Goal: Obtain resource: Obtain resource

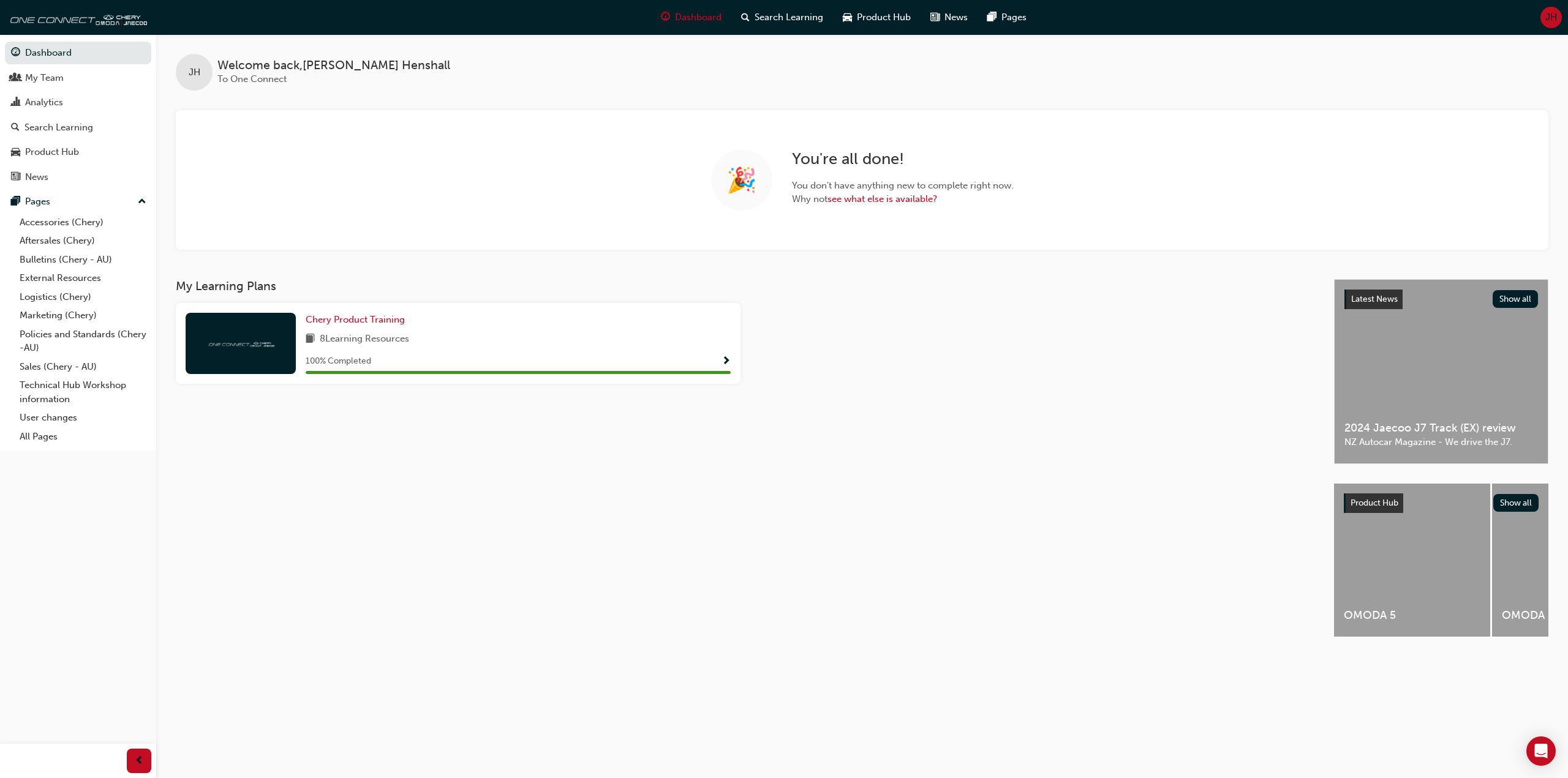
click at [189, 32] on div "Dashboard Search Learning Product Hub News Pages JH" at bounding box center [784, 18] width 1568 height 35
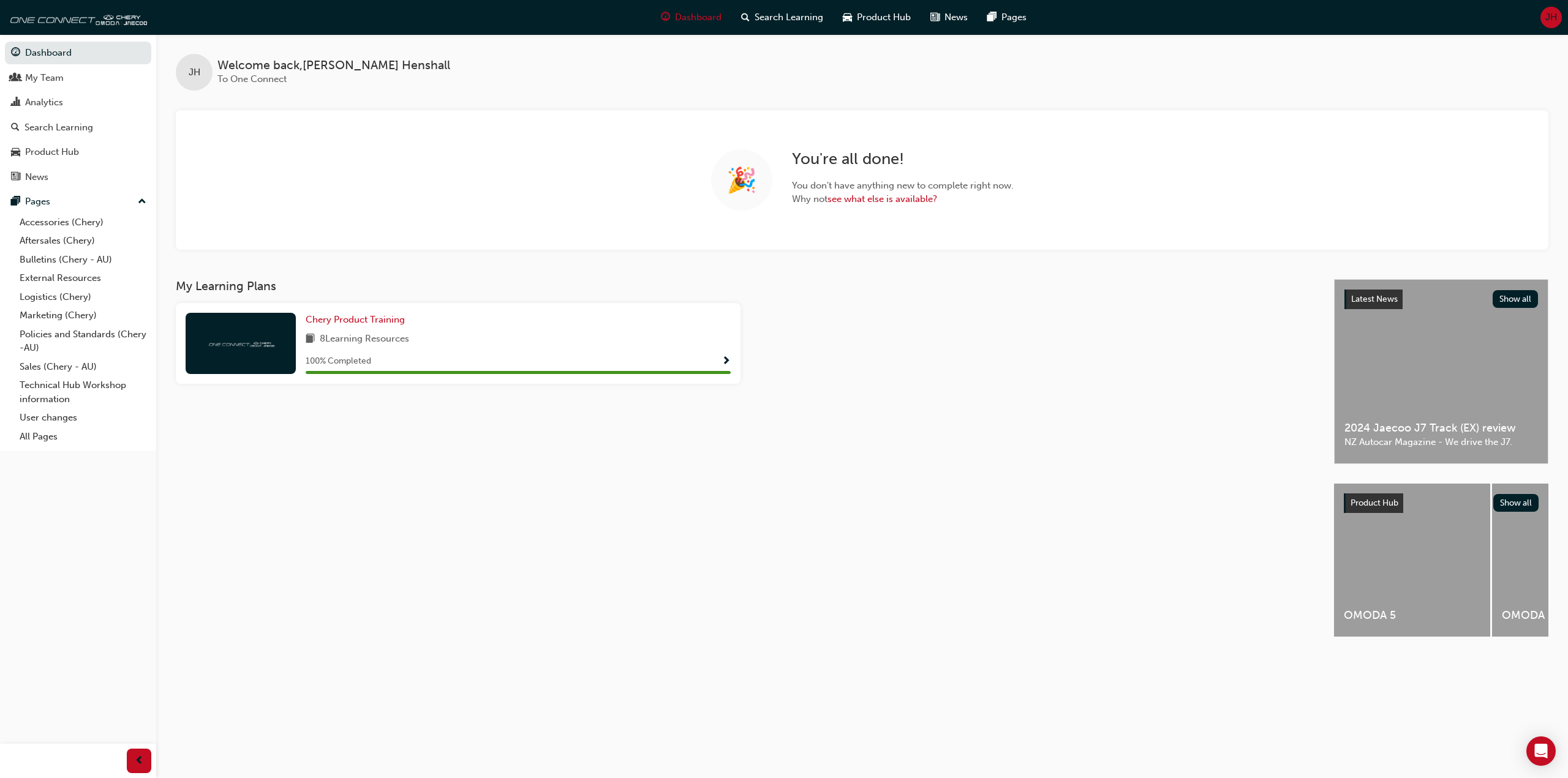
drag, startPoint x: 189, startPoint y: 32, endPoint x: 188, endPoint y: 15, distance: 17.0
click at [189, 32] on div "Dashboard Search Learning Product Hub News Pages JH" at bounding box center [784, 18] width 1568 height 35
click at [187, 12] on div "Dashboard Search Learning Product Hub News Pages JH" at bounding box center [784, 18] width 1568 height 35
click at [189, 10] on div "Dashboard Search Learning Product Hub News Pages JH" at bounding box center [784, 18] width 1568 height 35
click at [213, 12] on div "Dashboard Search Learning Product Hub News Pages JH" at bounding box center [784, 18] width 1568 height 35
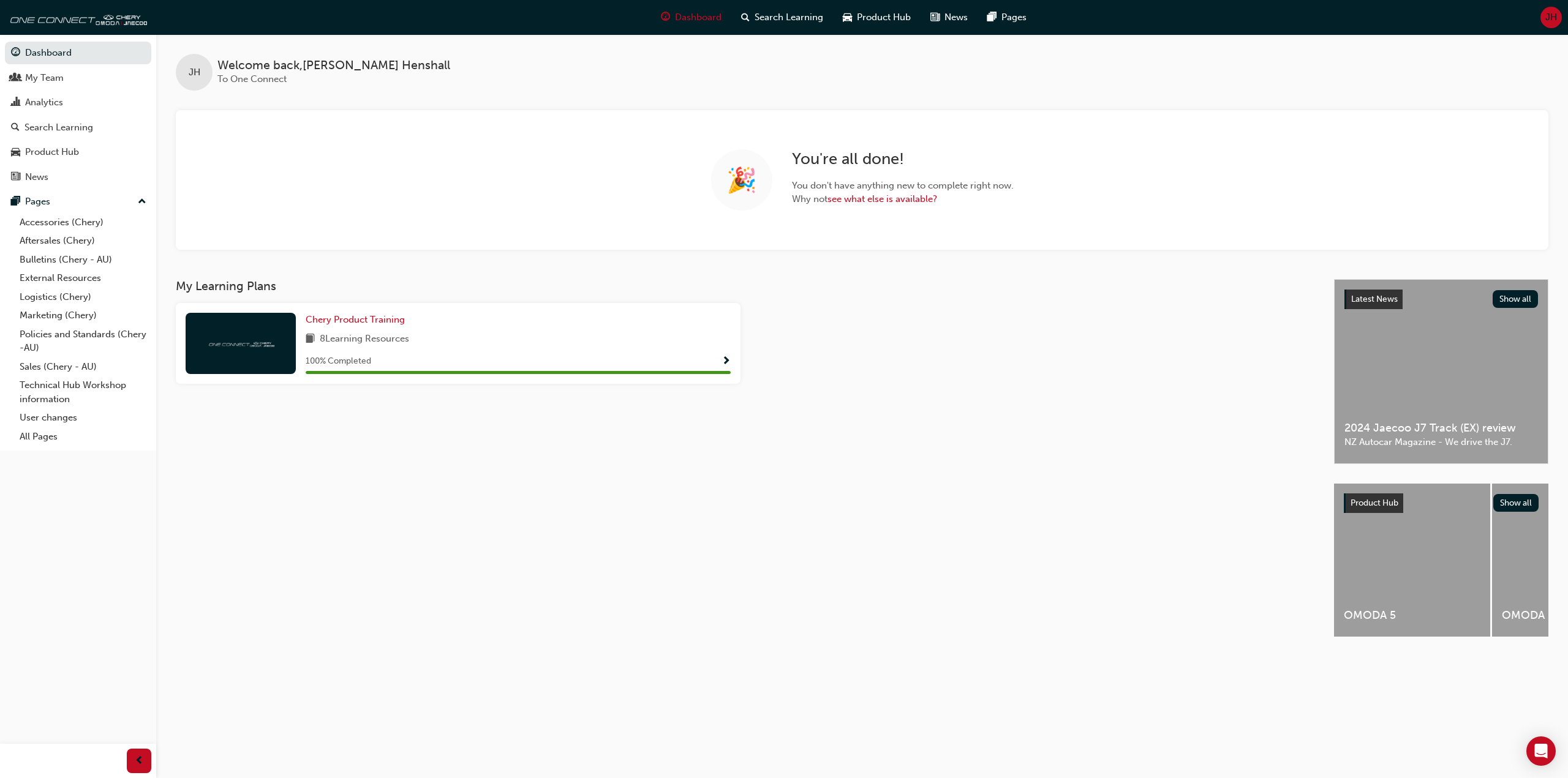
click at [213, 12] on div "Dashboard Search Learning Product Hub News Pages JH" at bounding box center [784, 18] width 1568 height 35
click at [215, 9] on div "Dashboard Search Learning Product Hub News Pages JH" at bounding box center [784, 18] width 1568 height 35
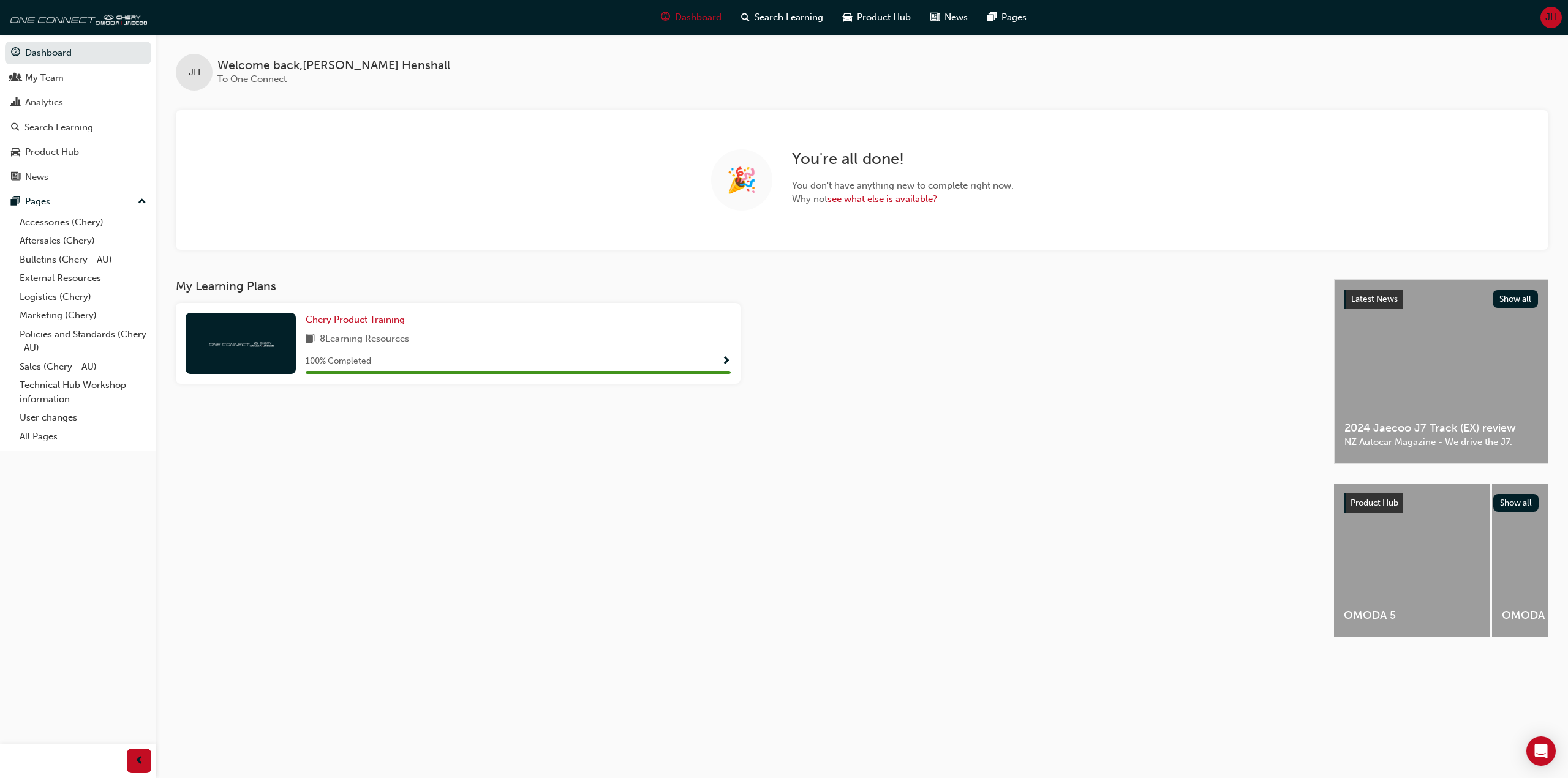
click at [215, 9] on div "Dashboard Search Learning Product Hub News Pages JH" at bounding box center [784, 18] width 1568 height 35
click at [110, 219] on link "Accessories (Chery)" at bounding box center [83, 222] width 137 height 19
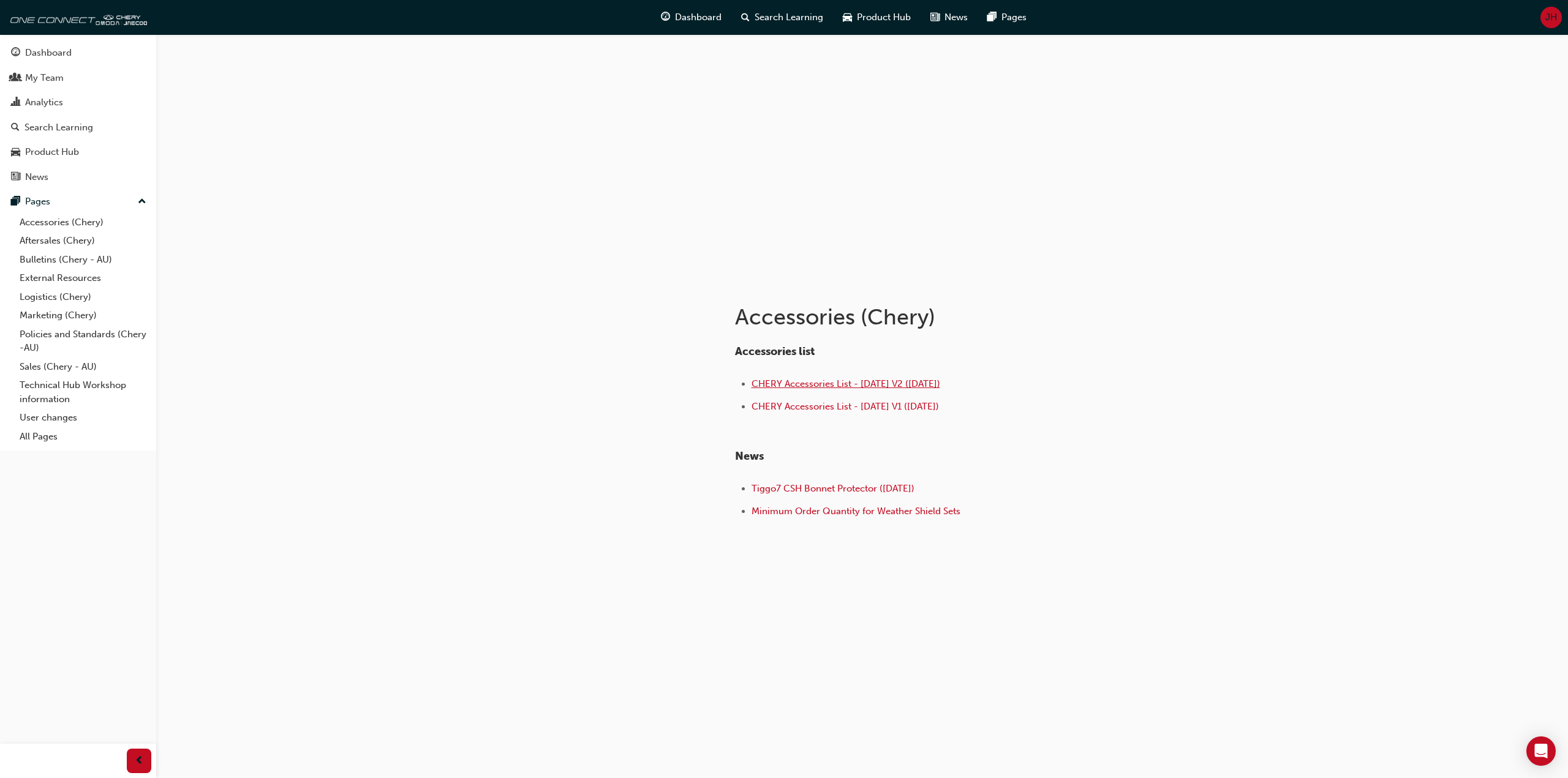
click at [906, 382] on span "CHERY Accessories List - [DATE] V2 ([DATE])" at bounding box center [845, 384] width 189 height 11
